Goal: Information Seeking & Learning: Check status

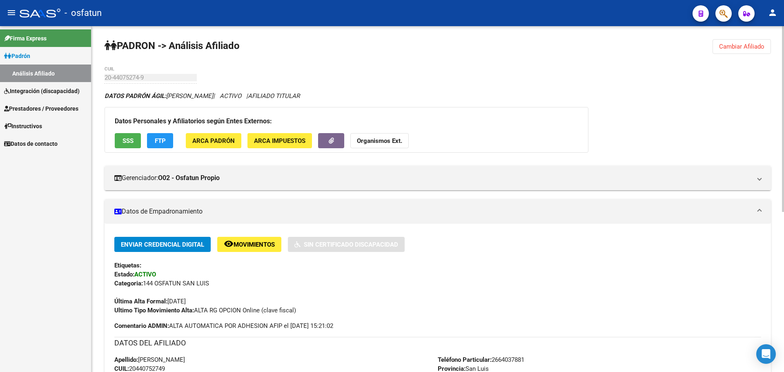
click at [755, 46] on span "Cambiar Afiliado" at bounding box center [741, 46] width 45 height 7
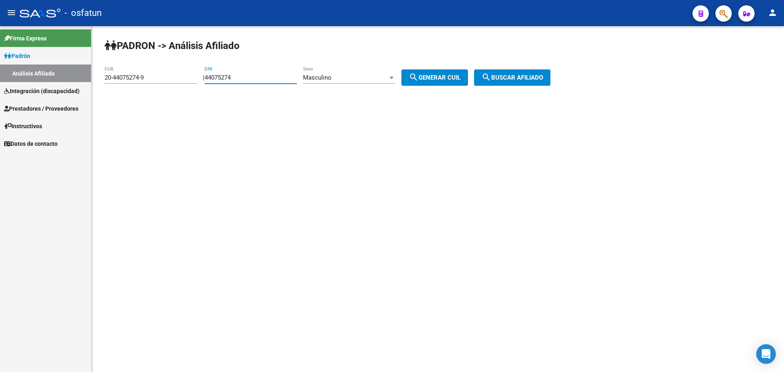
drag, startPoint x: 286, startPoint y: 78, endPoint x: 117, endPoint y: 90, distance: 169.1
click at [117, 81] on app-analisis-afiliado "PADRON -> Análisis Afiliado 20-44075274-9 CUIL | 44075274 DNI Masculino Sexo se…" at bounding box center [331, 77] width 452 height 7
drag, startPoint x: 230, startPoint y: 73, endPoint x: 220, endPoint y: 76, distance: 10.9
paste input "18109143"
type input "18109143"
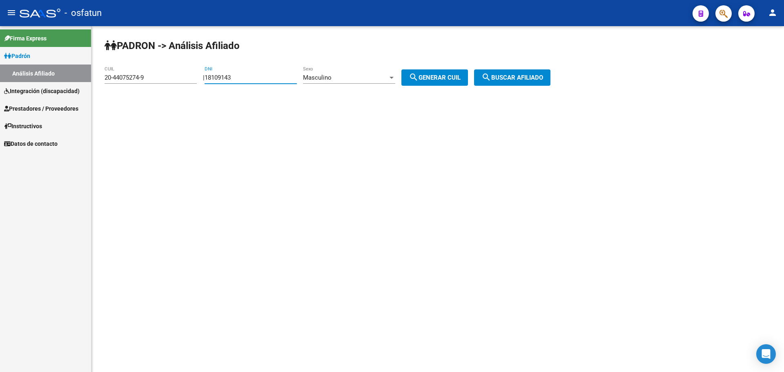
click at [388, 80] on div "Masculino" at bounding box center [345, 77] width 85 height 7
click at [392, 80] on span "Masculino" at bounding box center [358, 78] width 92 height 18
click at [456, 73] on button "search Generar CUIL" at bounding box center [435, 77] width 67 height 16
type input "20-18109143-7"
click at [549, 72] on button "search Buscar afiliado" at bounding box center [512, 77] width 76 height 16
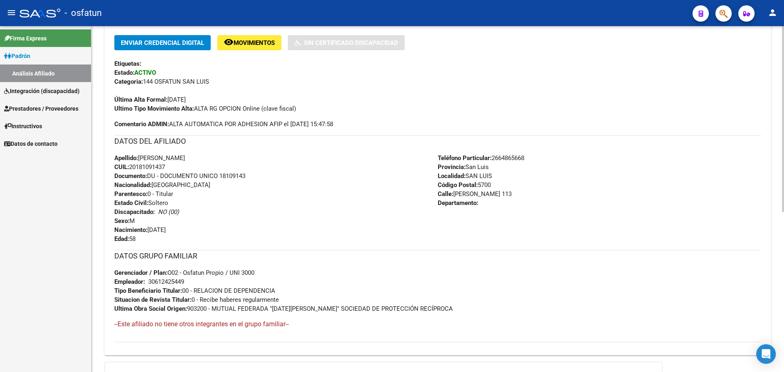
scroll to position [216, 0]
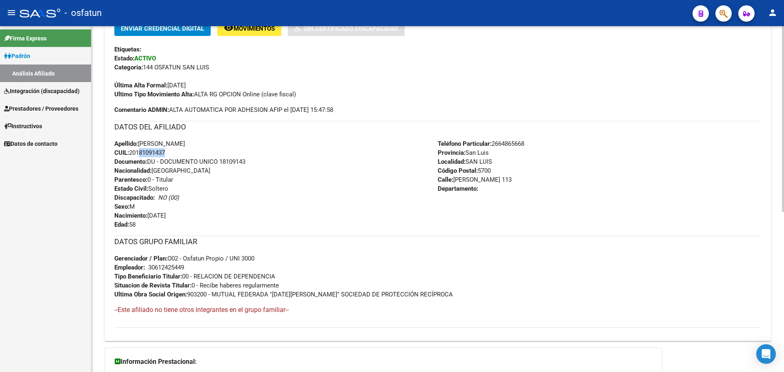
drag, startPoint x: 166, startPoint y: 152, endPoint x: 136, endPoint y: 154, distance: 29.9
click at [136, 154] on span "CUIL: 20181091437" at bounding box center [139, 152] width 51 height 7
copy span "18109143"
